Goal: Task Accomplishment & Management: Use online tool/utility

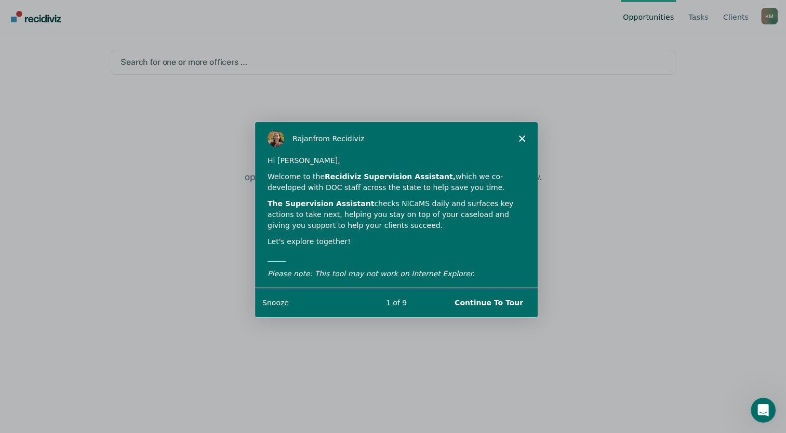
click at [520, 138] on polygon "Close" at bounding box center [521, 138] width 6 height 6
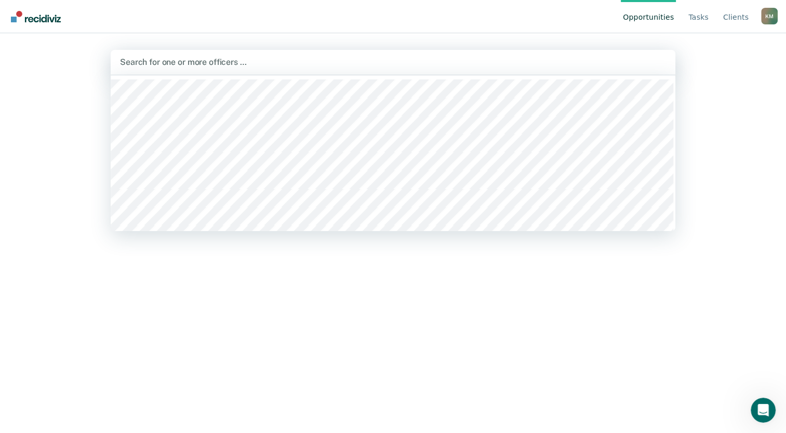
click at [184, 61] on div at bounding box center [393, 62] width 546 height 12
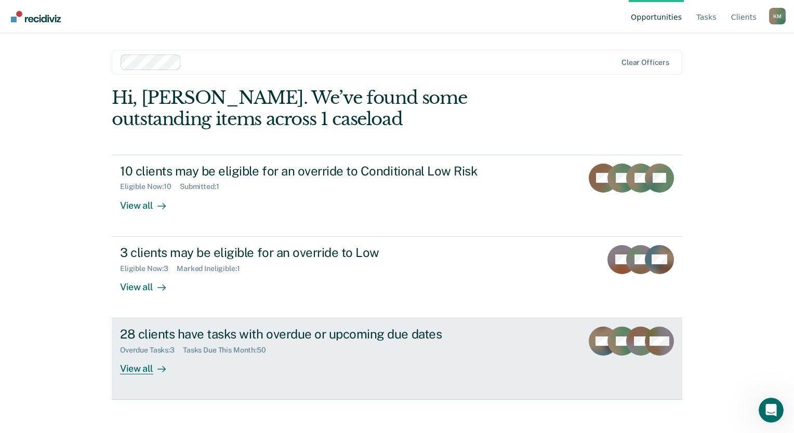
click at [138, 368] on div "View all" at bounding box center [149, 365] width 58 height 20
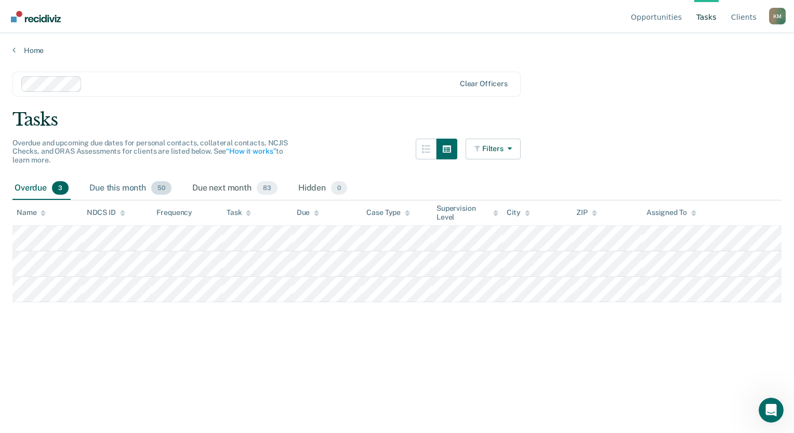
click at [122, 188] on div "Due this month 50" at bounding box center [130, 188] width 86 height 23
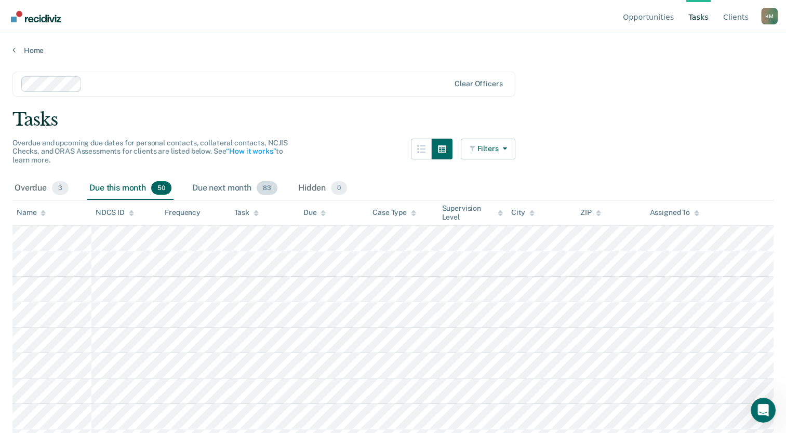
click at [227, 190] on div "Due next month 83" at bounding box center [234, 188] width 89 height 23
click at [121, 186] on div "Due this month 50" at bounding box center [130, 188] width 86 height 23
click at [37, 189] on div "Overdue 3" at bounding box center [41, 188] width 58 height 23
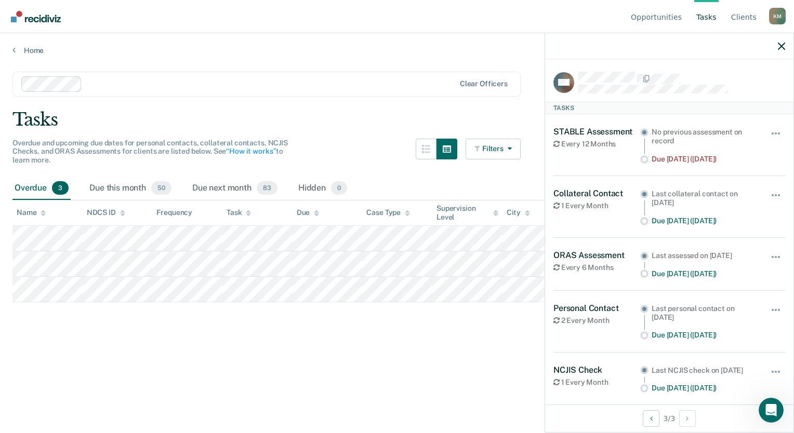
click at [353, 360] on main "Clear officers Tasks Overdue and upcoming due dates for personal contacts, coll…" at bounding box center [397, 242] width 794 height 375
click at [593, 46] on icon "button" at bounding box center [781, 46] width 7 height 7
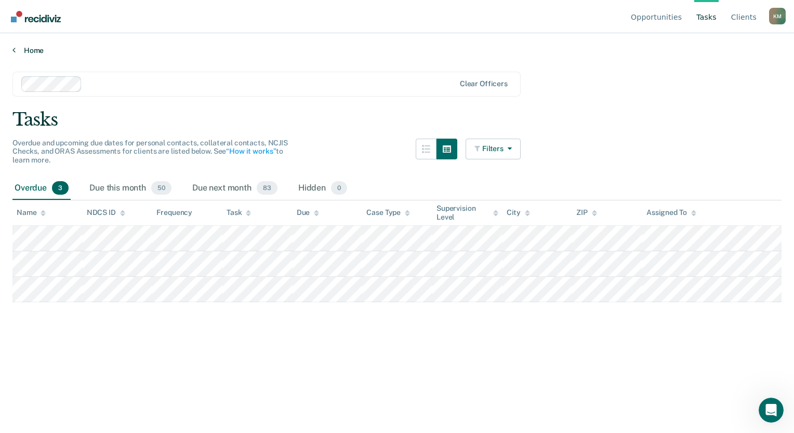
click at [36, 51] on link "Home" at bounding box center [396, 50] width 769 height 9
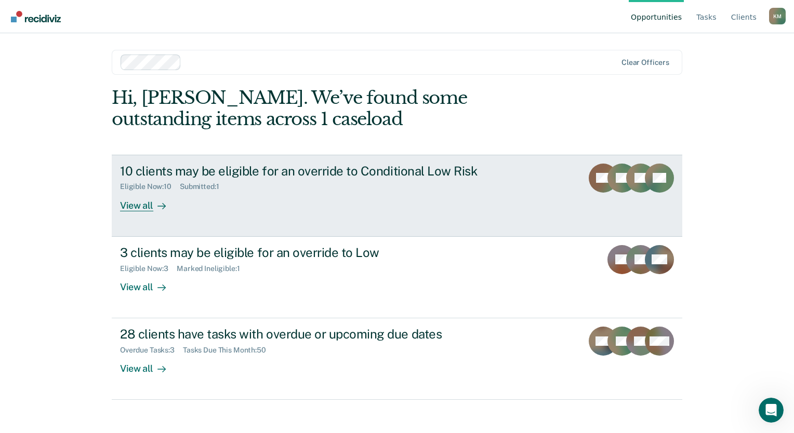
click at [143, 205] on div "View all" at bounding box center [149, 201] width 58 height 20
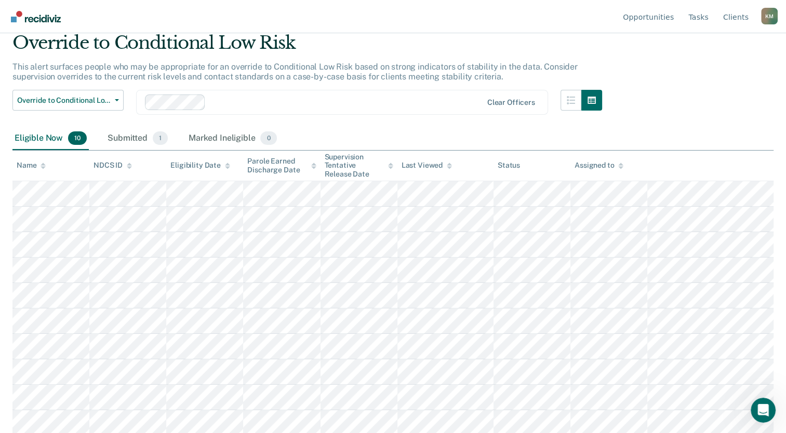
scroll to position [41, 0]
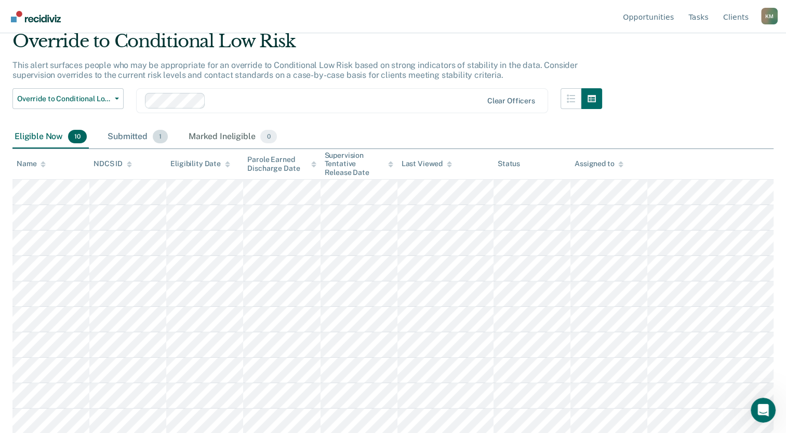
click at [126, 134] on div "Submitted 1" at bounding box center [137, 137] width 64 height 23
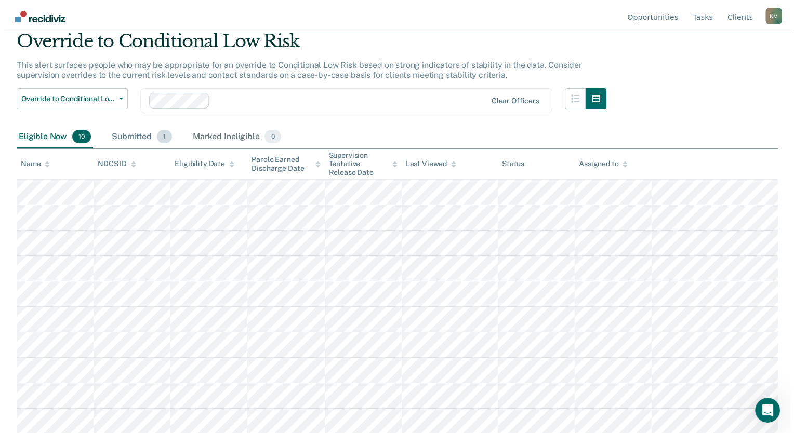
scroll to position [0, 0]
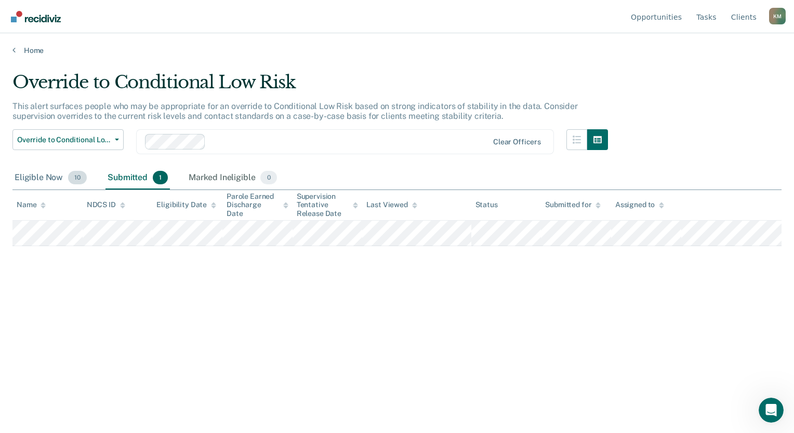
click at [45, 180] on div "Eligible Now 10" at bounding box center [50, 178] width 76 height 23
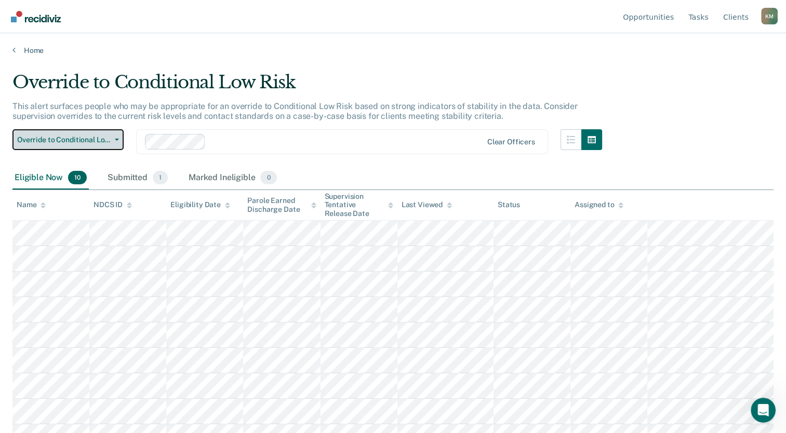
click at [118, 140] on button "Override to Conditional Low Risk" at bounding box center [67, 139] width 111 height 21
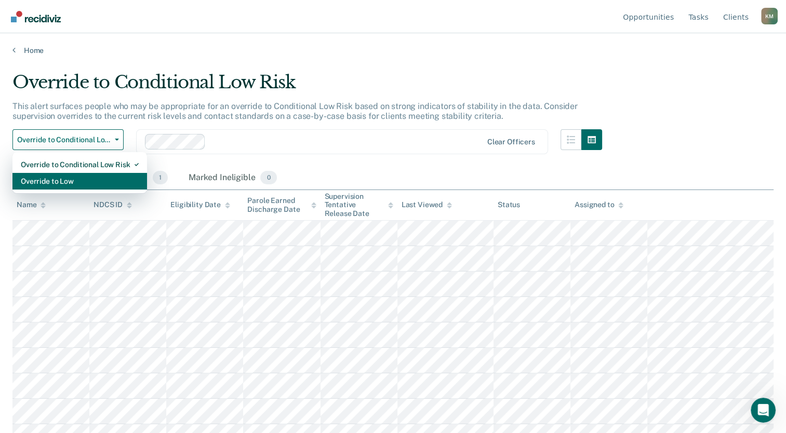
click at [107, 176] on div "Override to Low" at bounding box center [80, 181] width 118 height 17
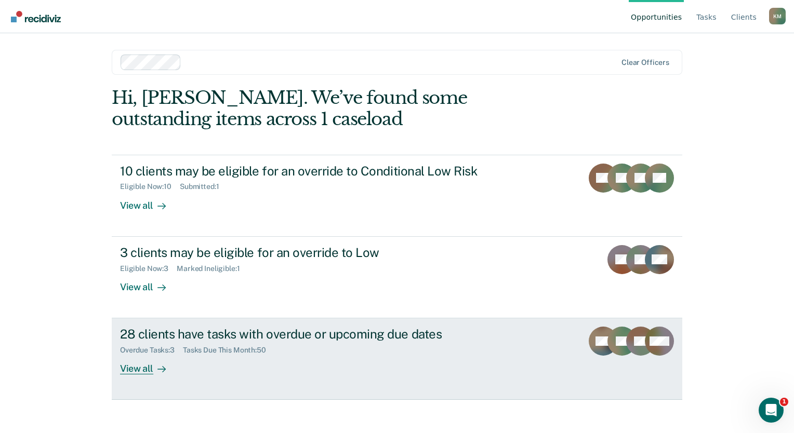
click at [148, 368] on div "View all" at bounding box center [149, 365] width 58 height 20
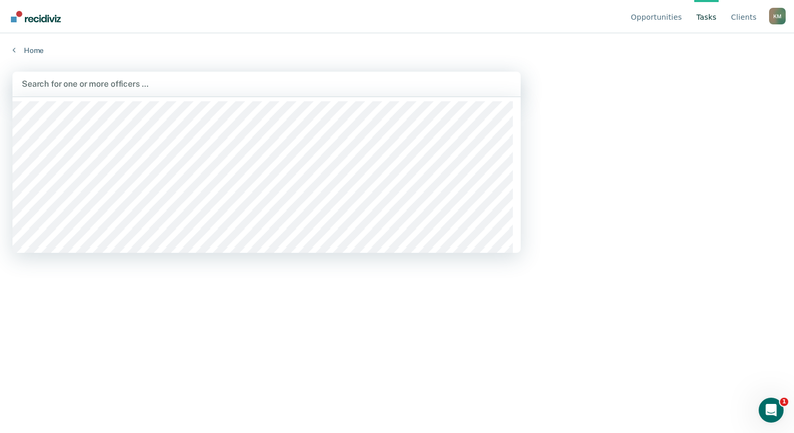
click at [124, 84] on div at bounding box center [267, 84] width 490 height 12
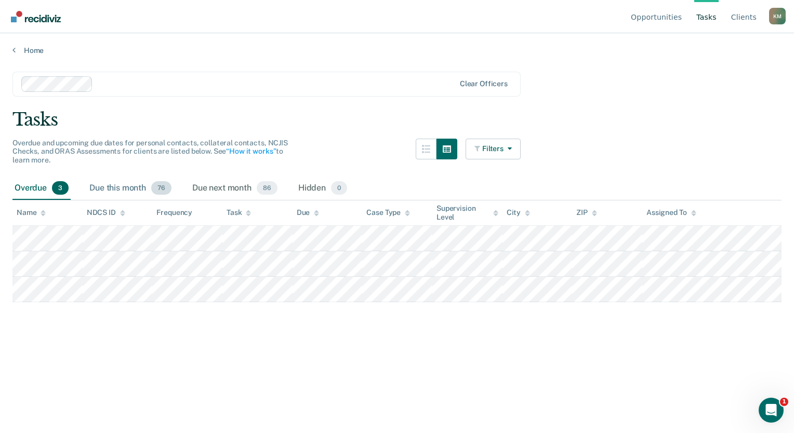
click at [130, 190] on div "Due this month 76" at bounding box center [130, 188] width 86 height 23
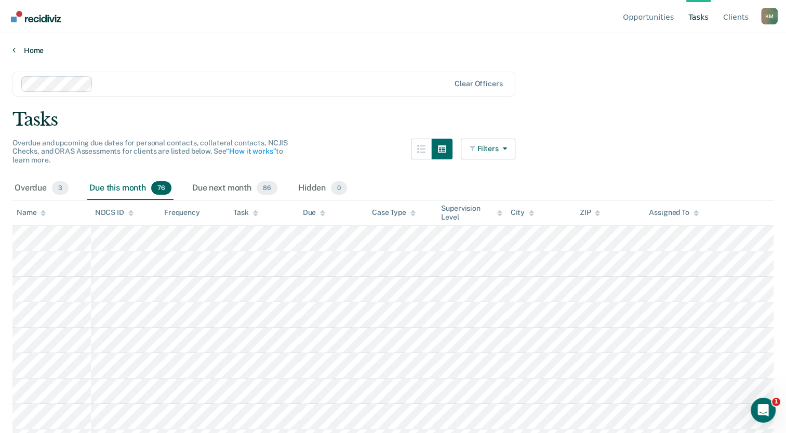
click at [18, 48] on link "Home" at bounding box center [392, 50] width 761 height 9
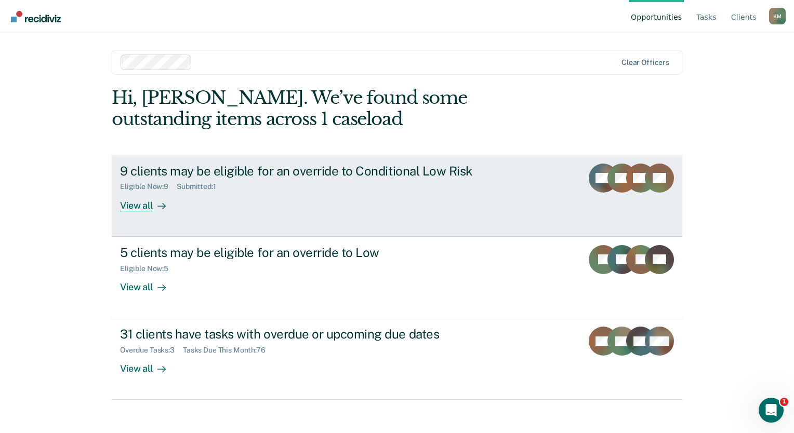
click at [153, 208] on div at bounding box center [159, 206] width 12 height 12
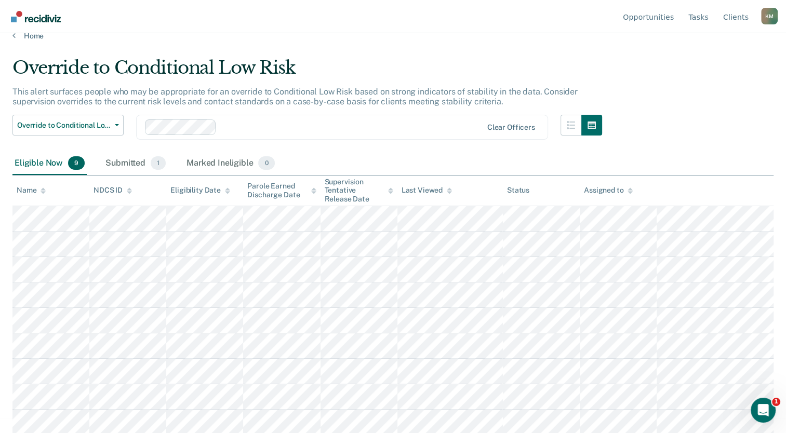
scroll to position [15, 0]
click at [114, 124] on span "button" at bounding box center [115, 125] width 8 height 2
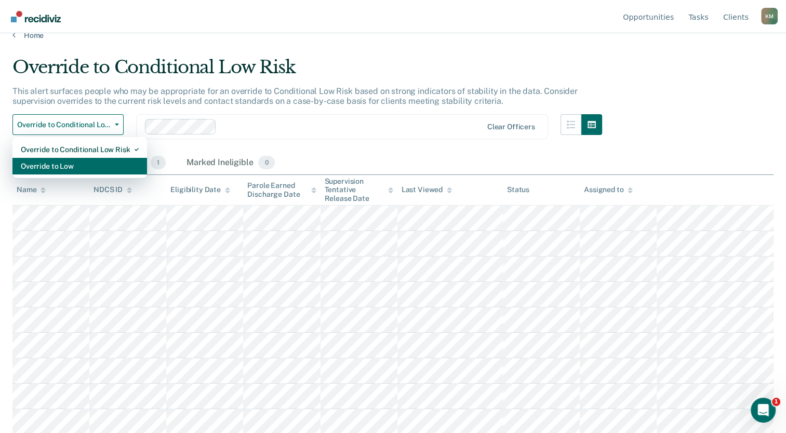
click at [87, 161] on div "Override to Low" at bounding box center [80, 166] width 118 height 17
